Goal: Navigation & Orientation: Find specific page/section

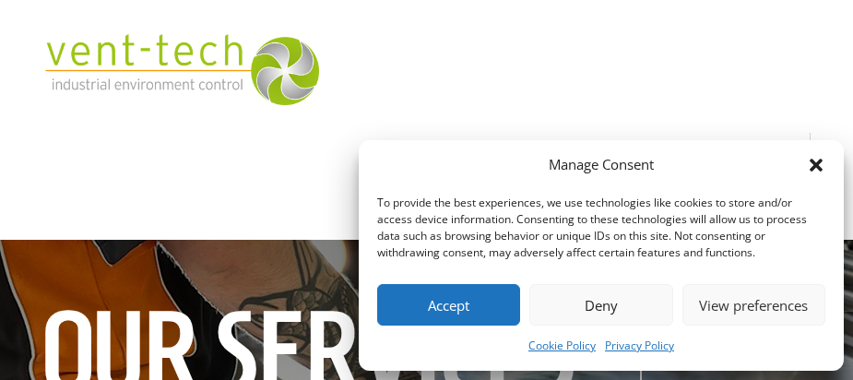
click at [811, 171] on icon "Close dialog" at bounding box center [815, 165] width 13 height 13
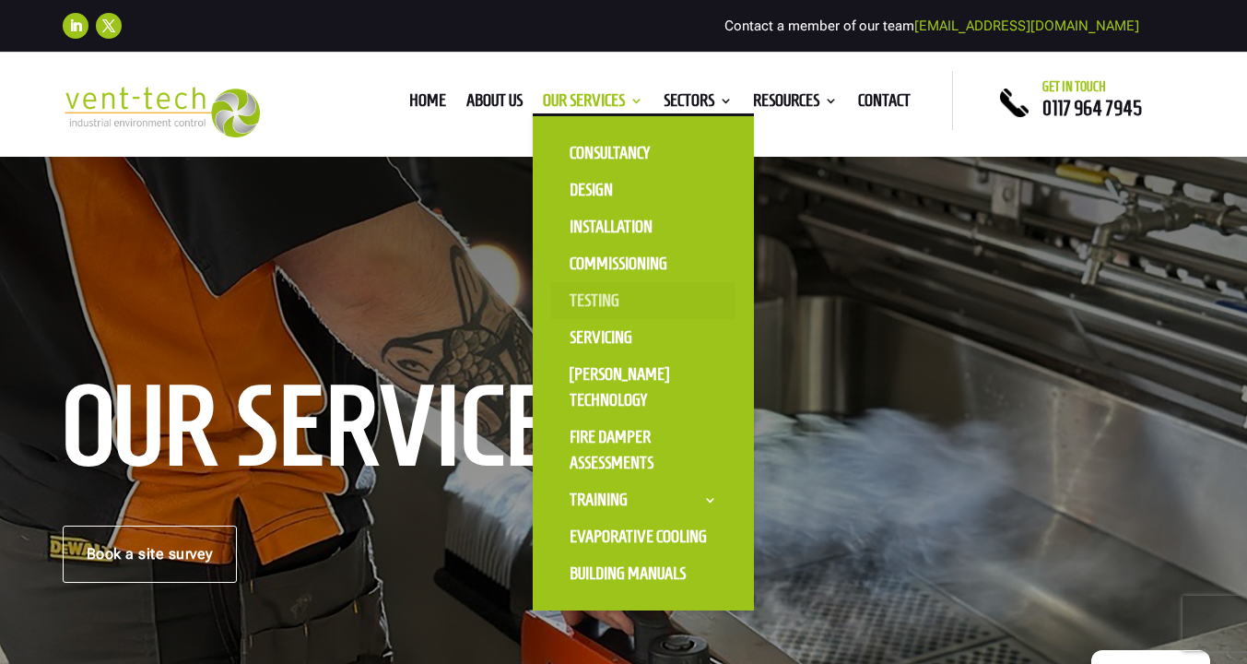
click at [579, 309] on link "Testing" at bounding box center [643, 300] width 184 height 37
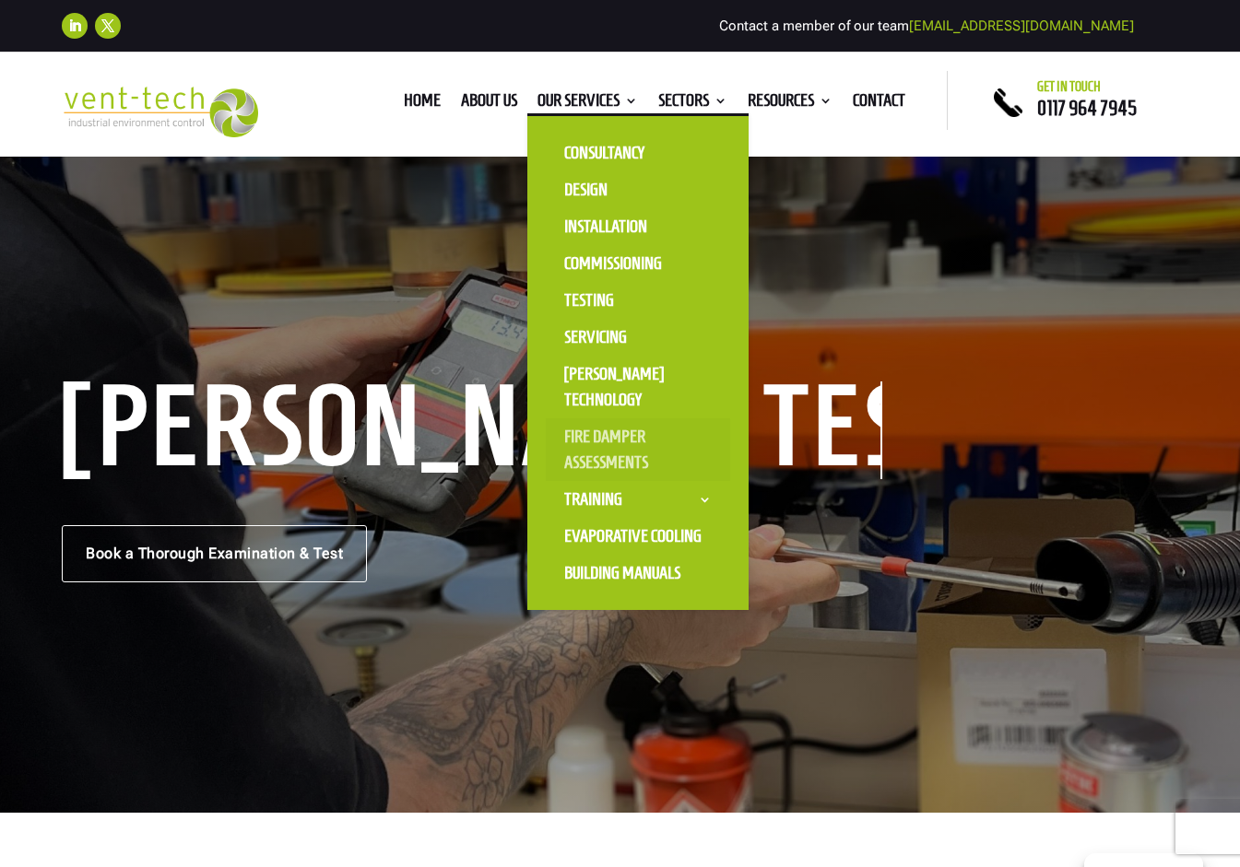
click at [583, 441] on link "Fire Damper Assessments" at bounding box center [638, 449] width 184 height 63
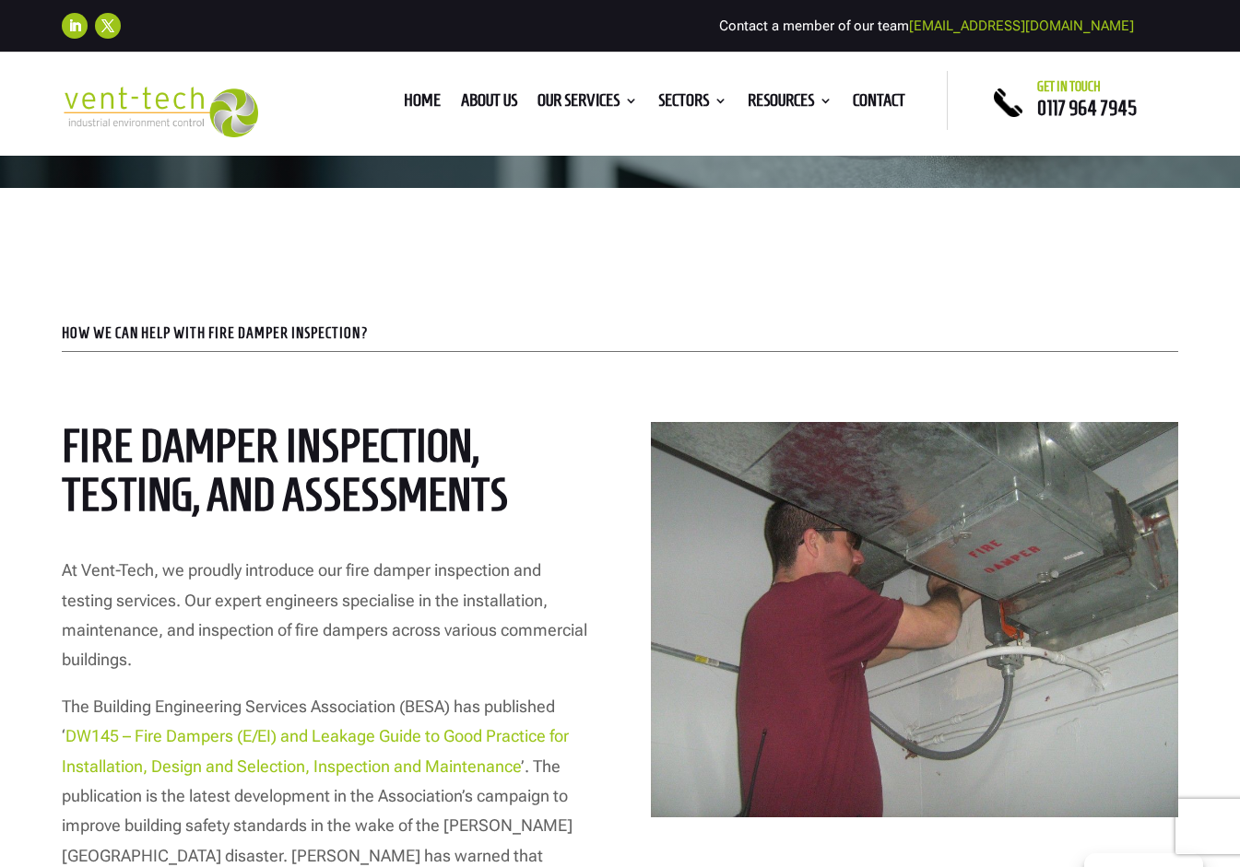
scroll to position [647, 0]
